Goal: Information Seeking & Learning: Learn about a topic

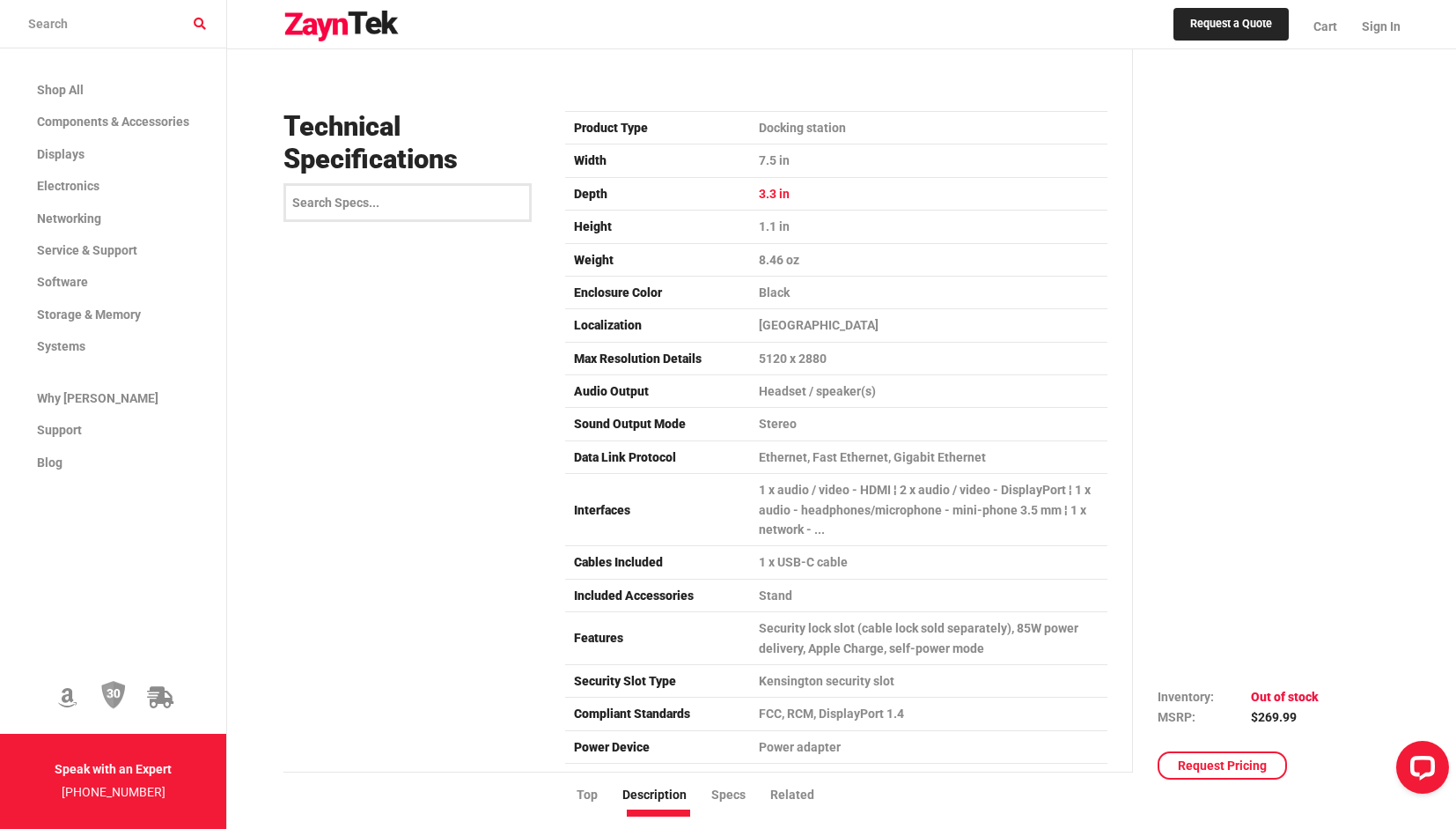
scroll to position [1145, 0]
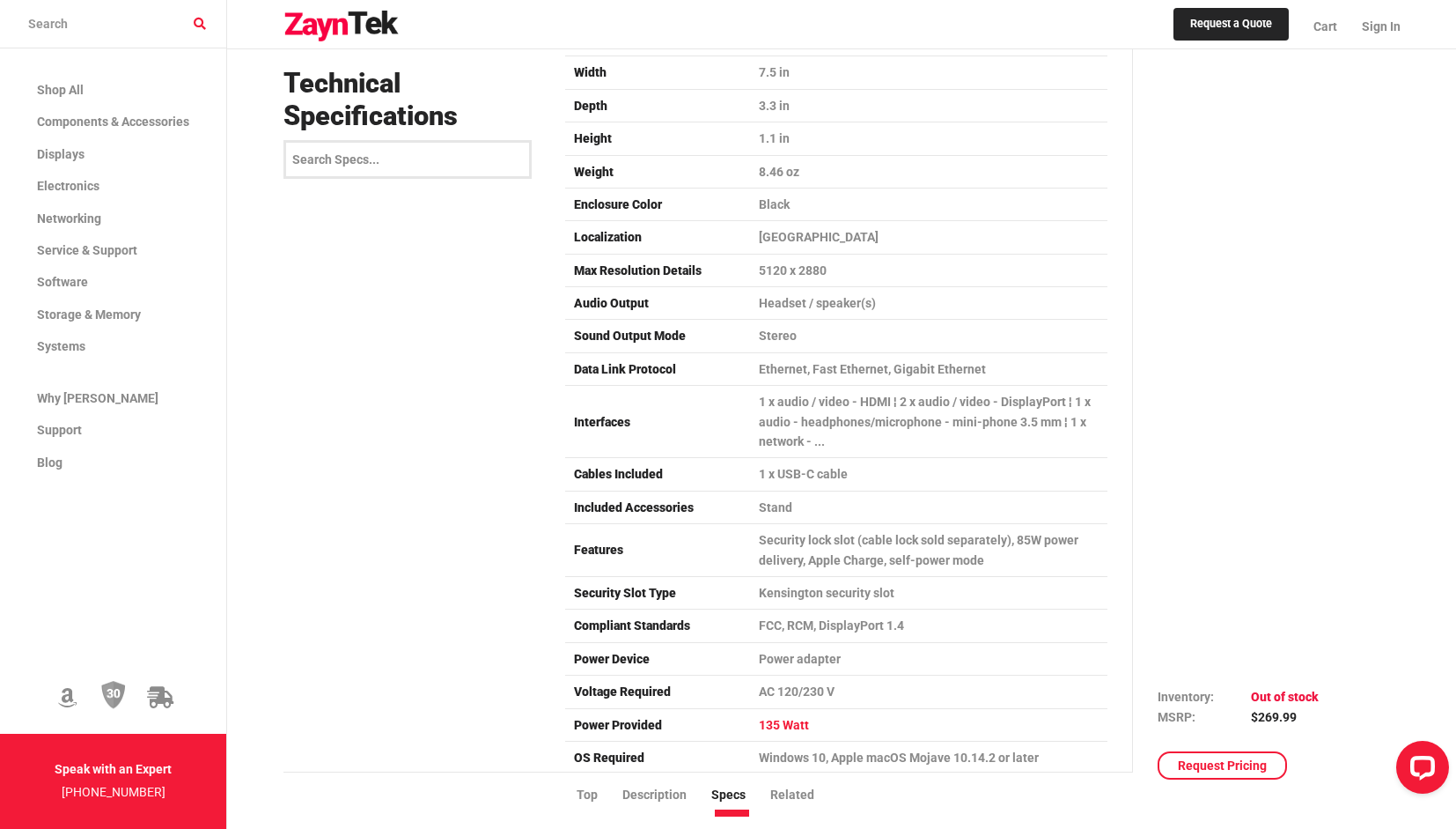
click at [776, 709] on td "135 Watt" at bounding box center [929, 725] width 358 height 33
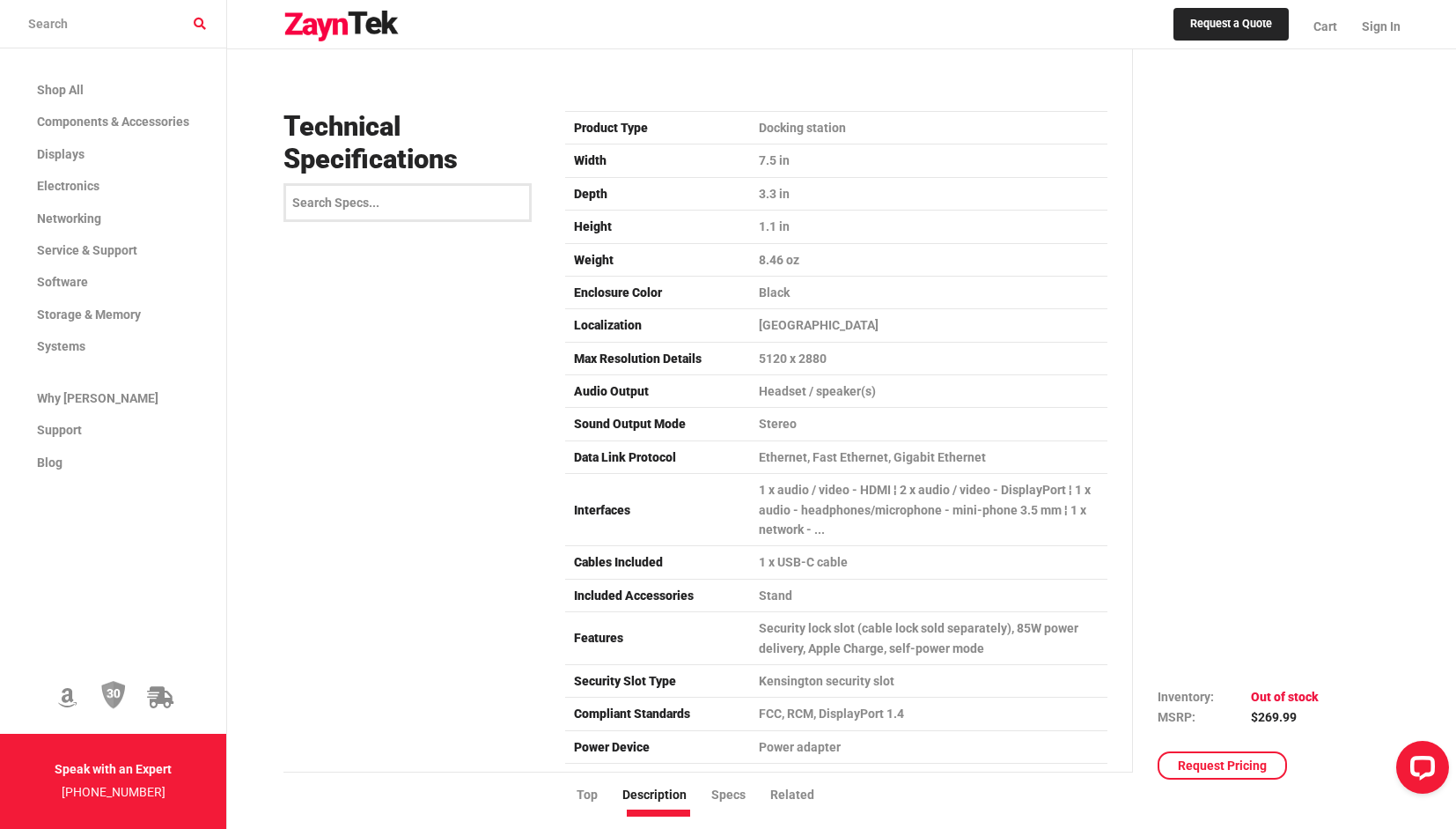
scroll to position [969, 0]
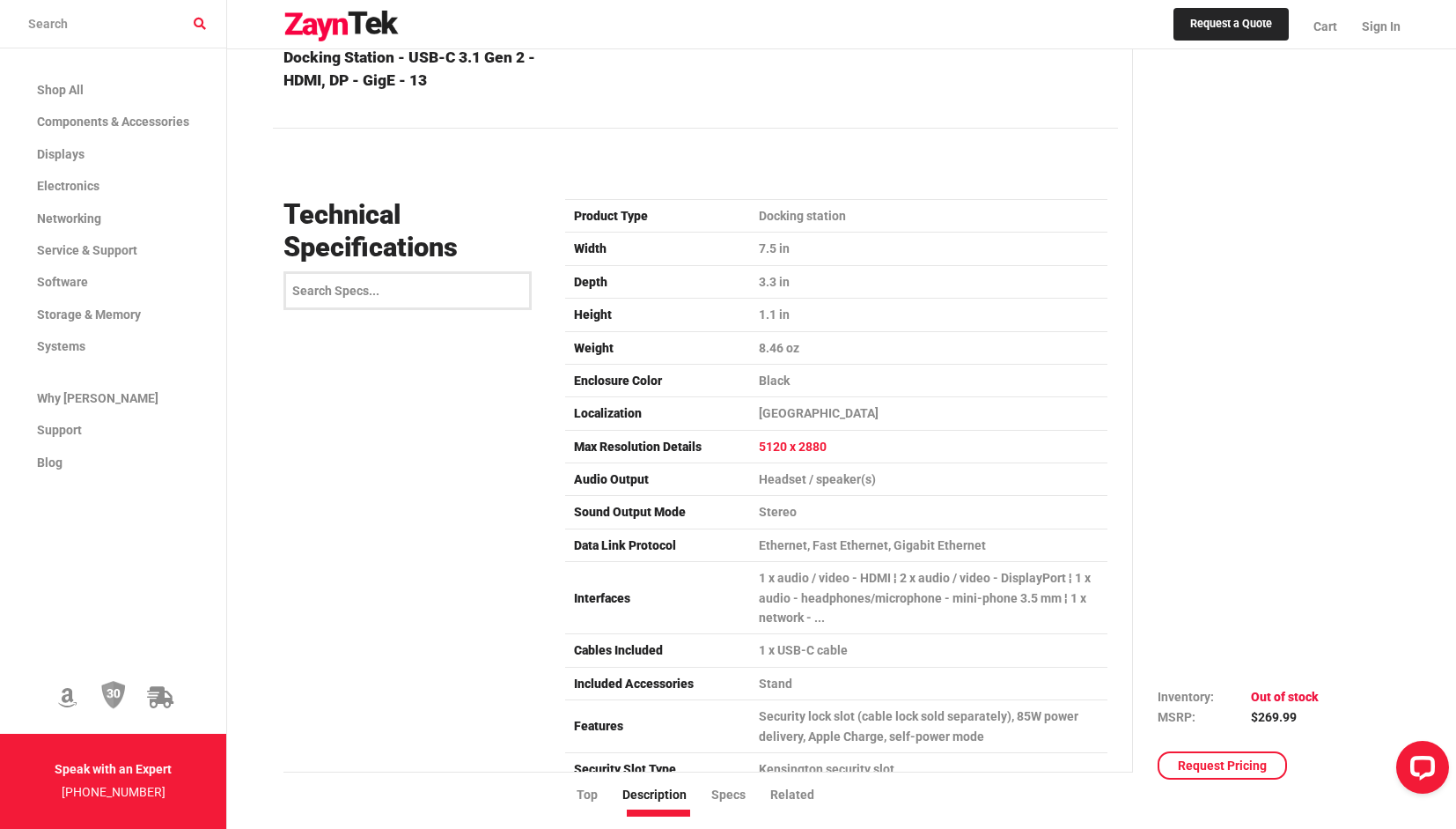
click at [762, 430] on td "5120 x 2880" at bounding box center [929, 446] width 358 height 33
click at [771, 331] on td "8.46 oz" at bounding box center [929, 347] width 358 height 33
click at [766, 331] on td "8.46 oz" at bounding box center [929, 347] width 358 height 33
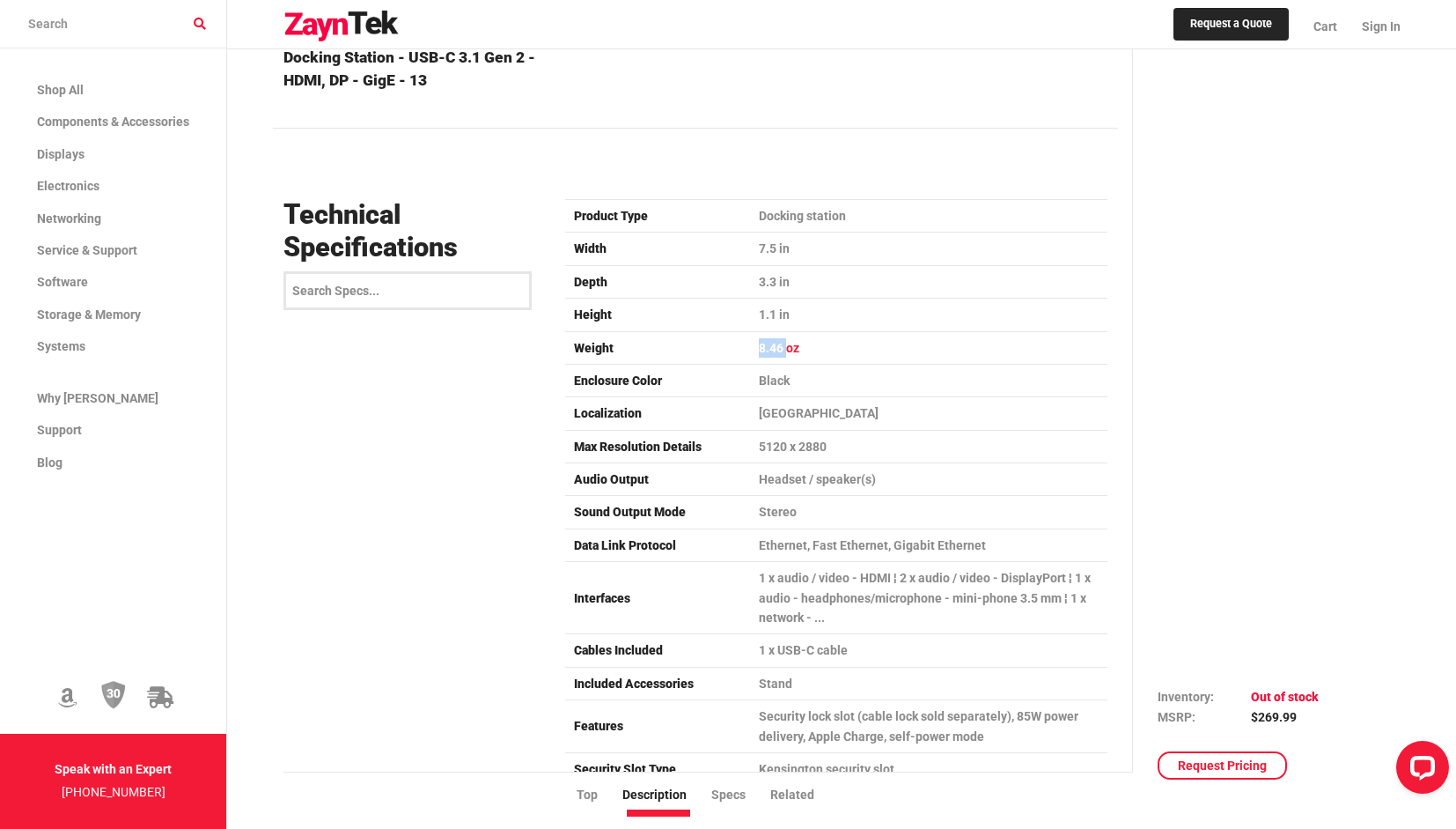
click at [766, 331] on td "8.46 oz" at bounding box center [929, 347] width 358 height 33
click at [809, 364] on td "Black" at bounding box center [929, 380] width 358 height 33
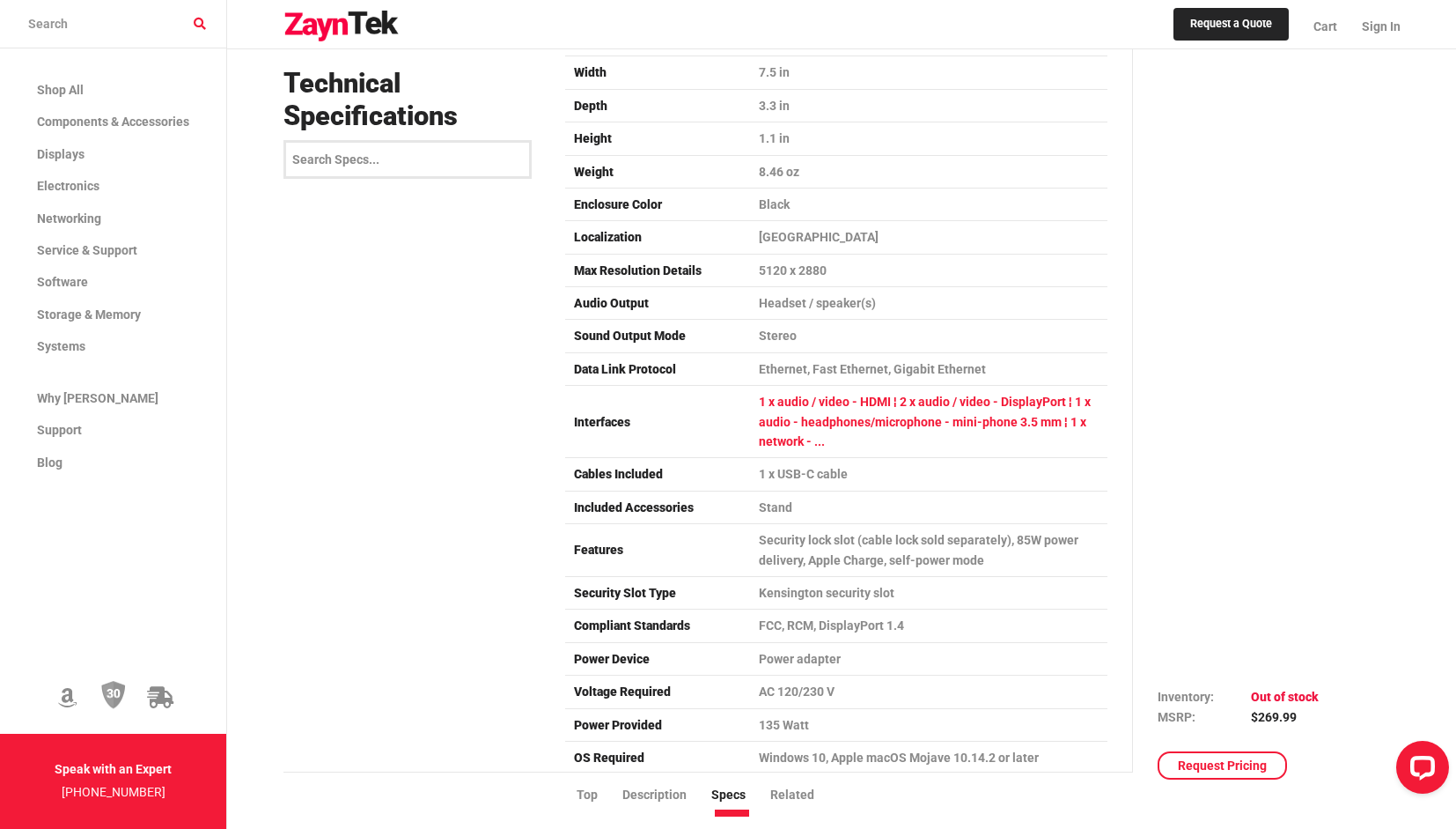
scroll to position [1234, 0]
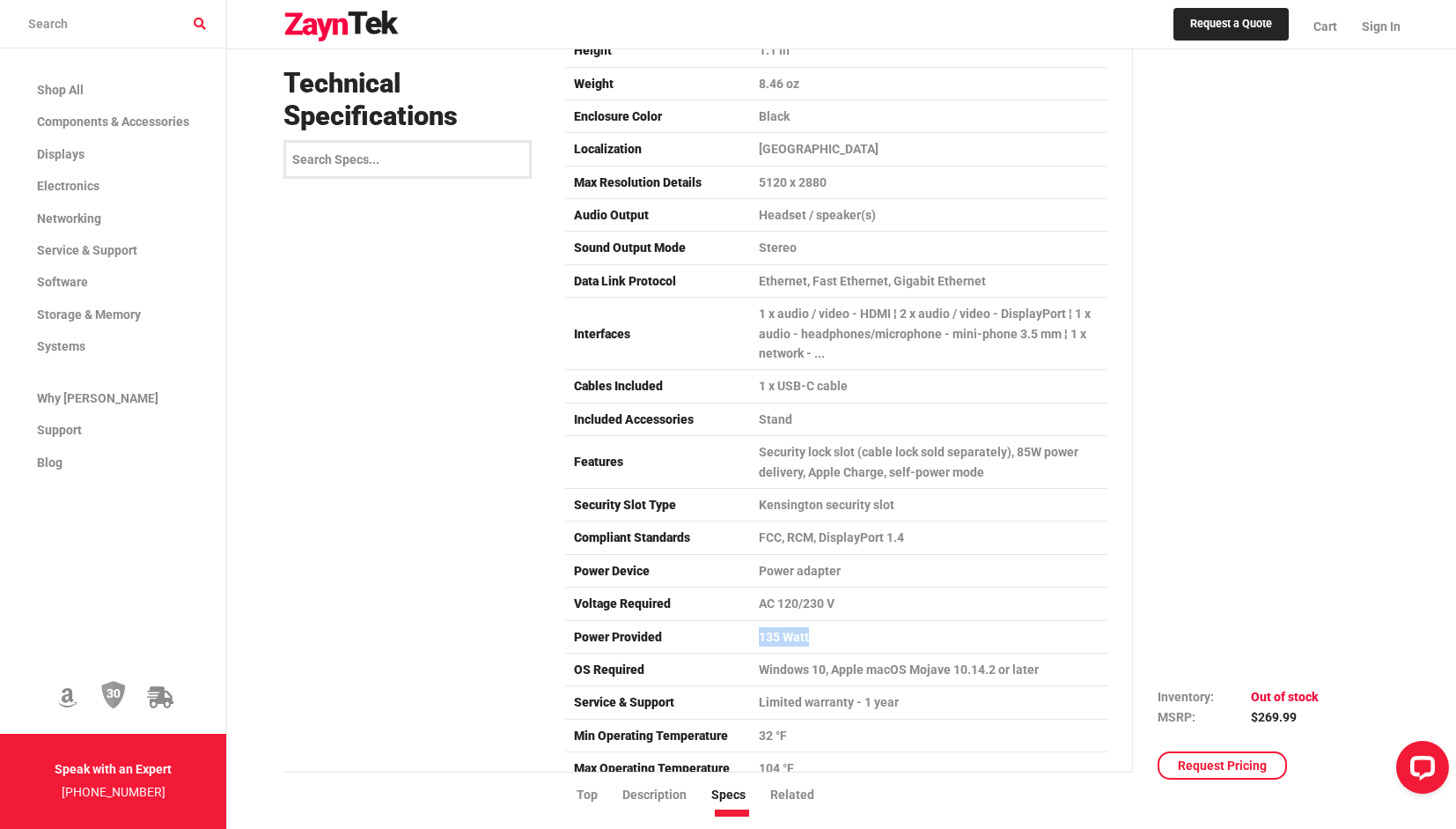
drag, startPoint x: 818, startPoint y: 596, endPoint x: 739, endPoint y: 597, distance: 79.0
click at [741, 620] on tr "Power Provided 135 Watt" at bounding box center [836, 636] width 543 height 33
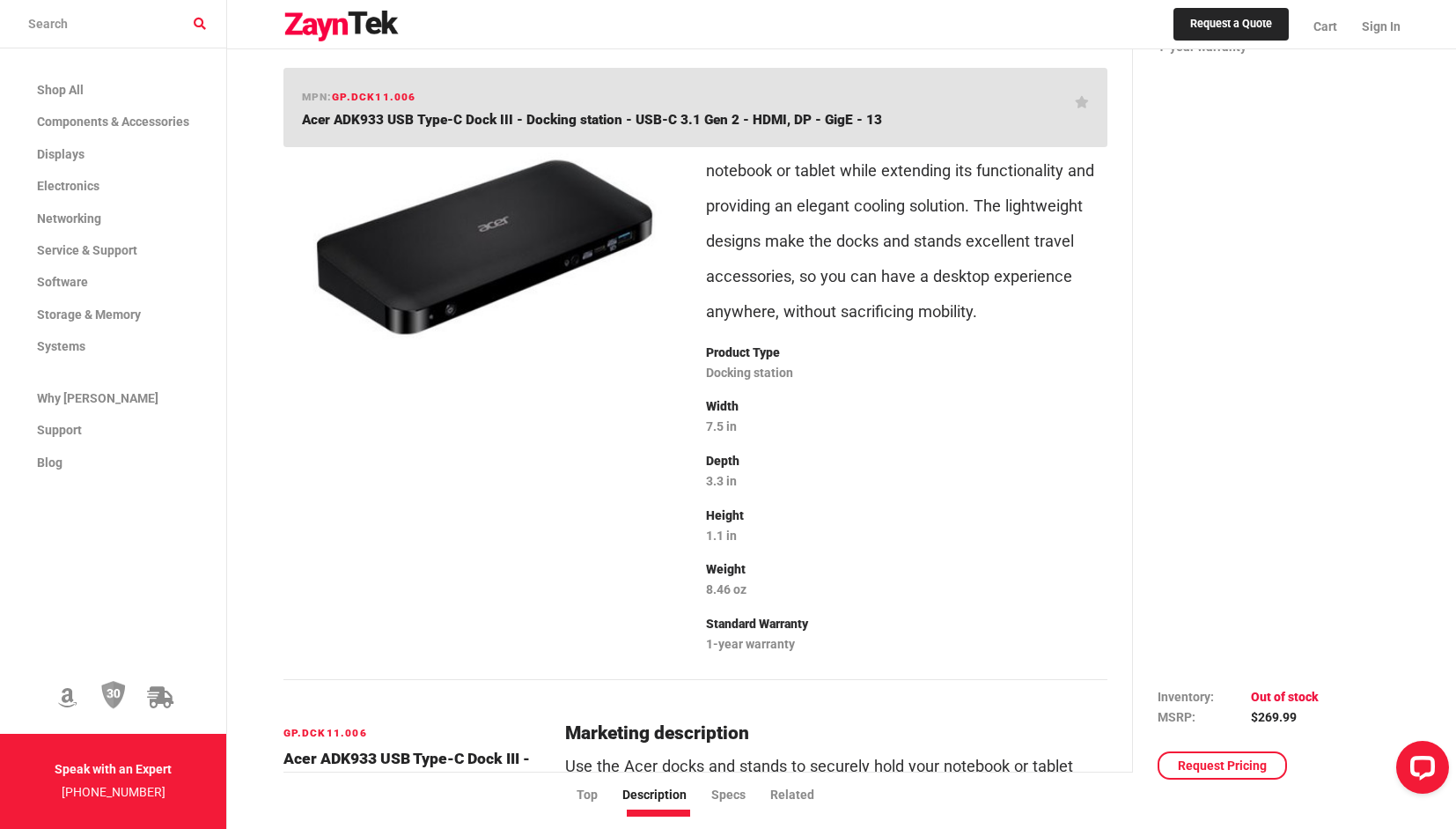
scroll to position [0, 0]
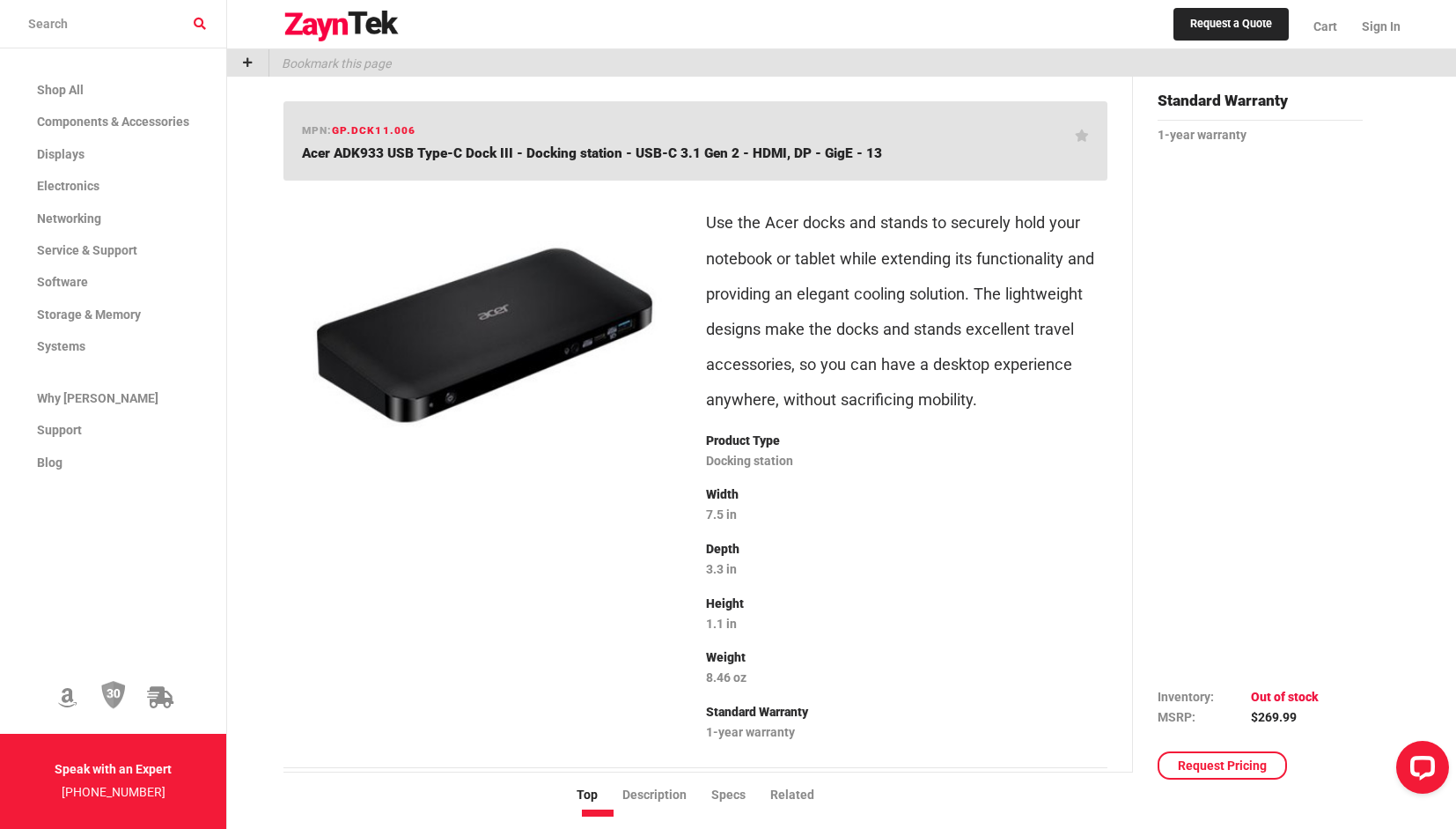
click at [416, 254] on img at bounding box center [484, 335] width 374 height 281
click at [456, 325] on img at bounding box center [484, 335] width 374 height 281
click at [446, 332] on img at bounding box center [484, 335] width 374 height 281
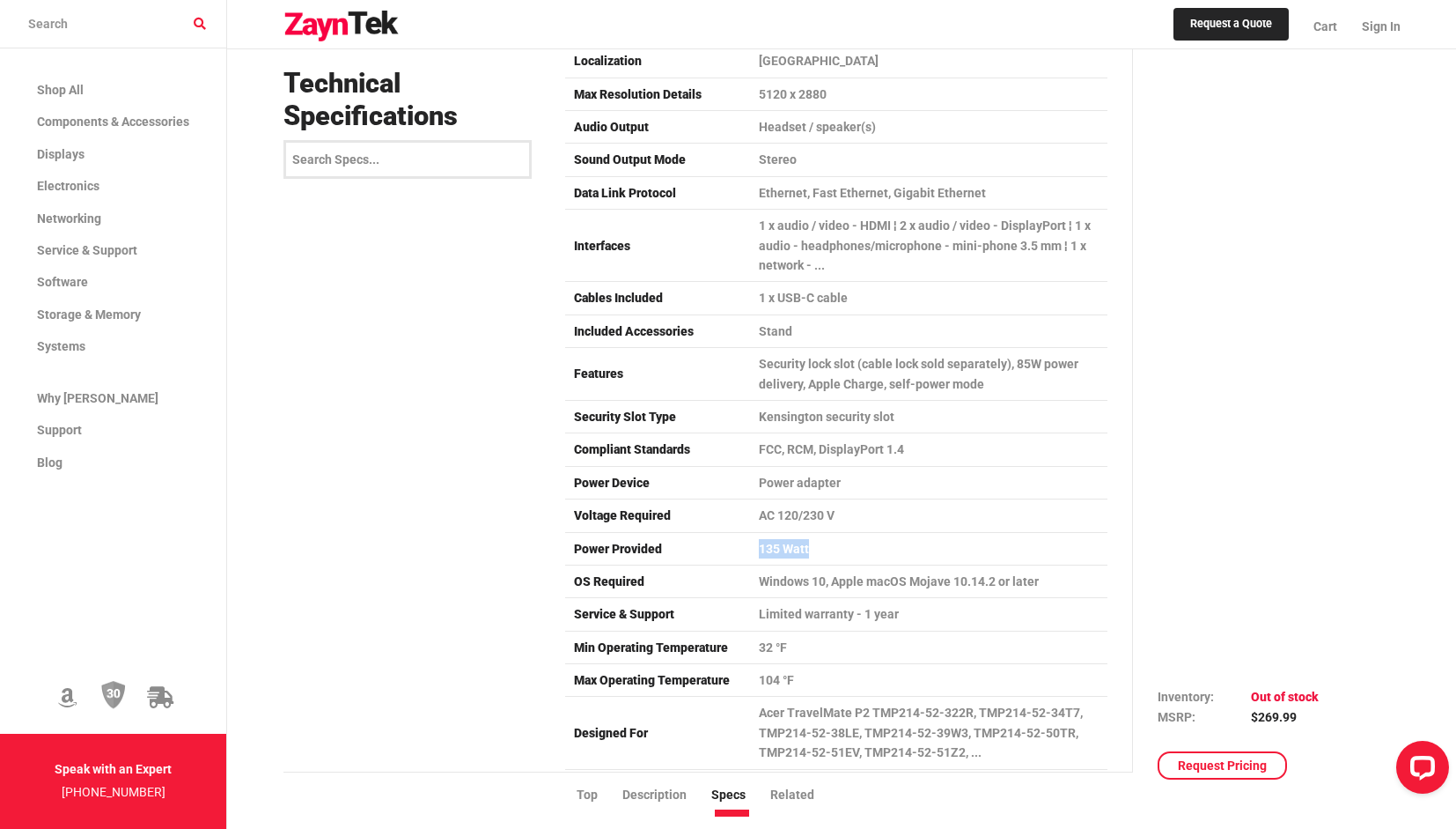
scroll to position [1057, 0]
